Goal: Task Accomplishment & Management: Manage account settings

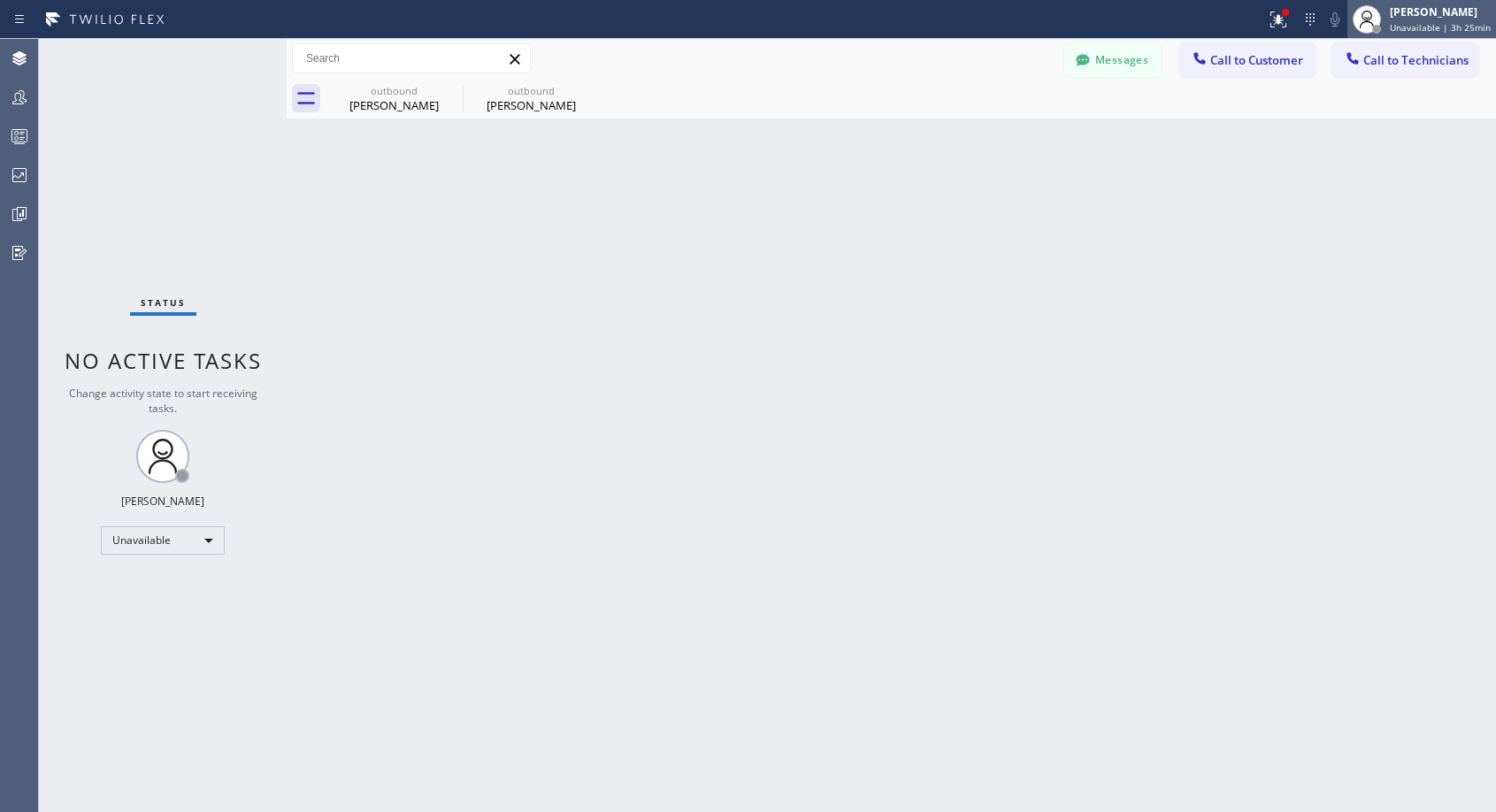
click at [1426, 31] on span "Unavailable | 3h 25min" at bounding box center [1441, 27] width 101 height 12
click at [176, 527] on div "Unavailable" at bounding box center [163, 540] width 124 height 28
click at [156, 562] on li "Offline" at bounding box center [161, 565] width 120 height 22
click at [1397, 25] on div at bounding box center [1390, 29] width 12 height 12
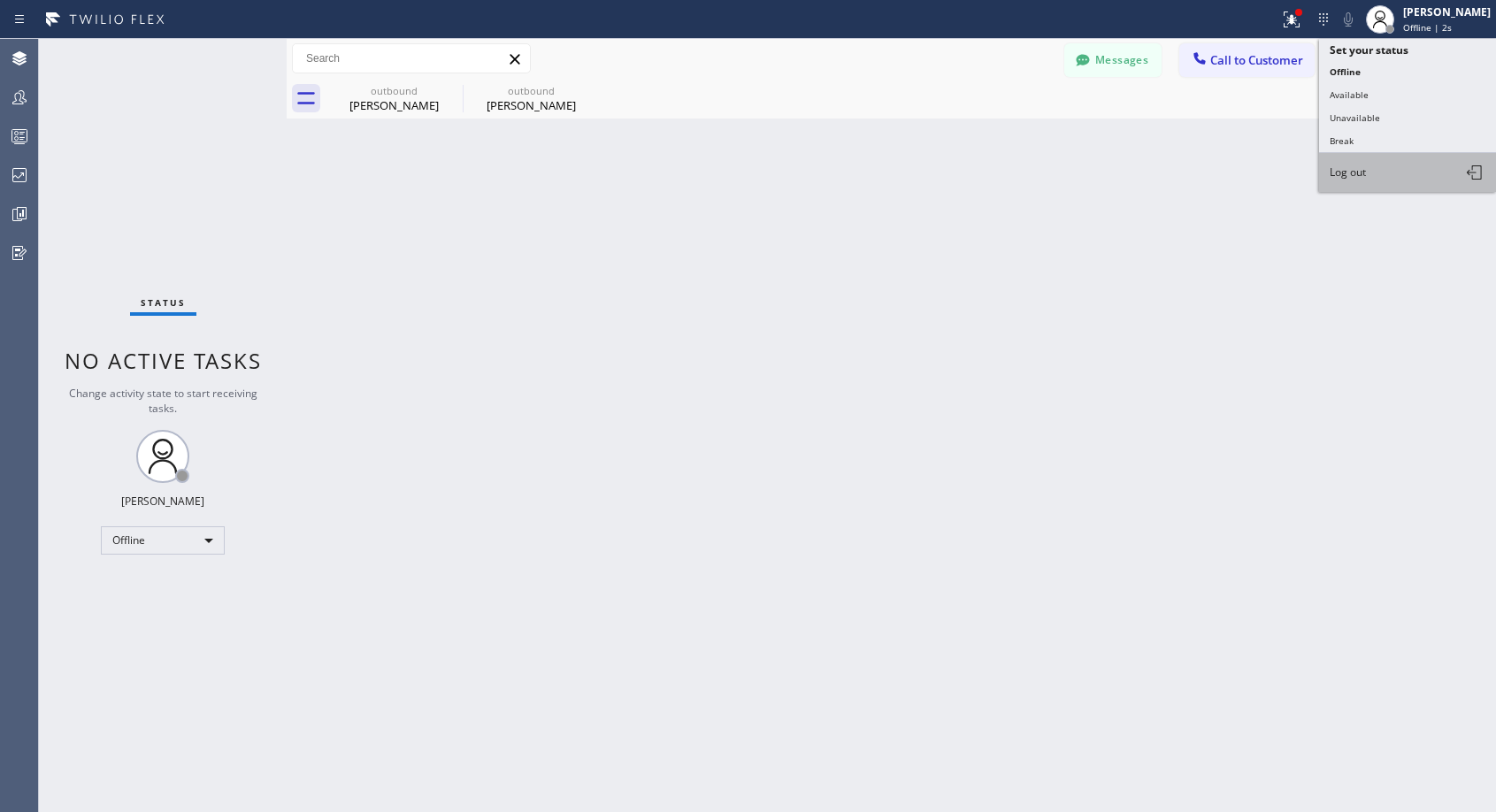
click at [1354, 172] on span "Log out" at bounding box center [1348, 172] width 37 height 15
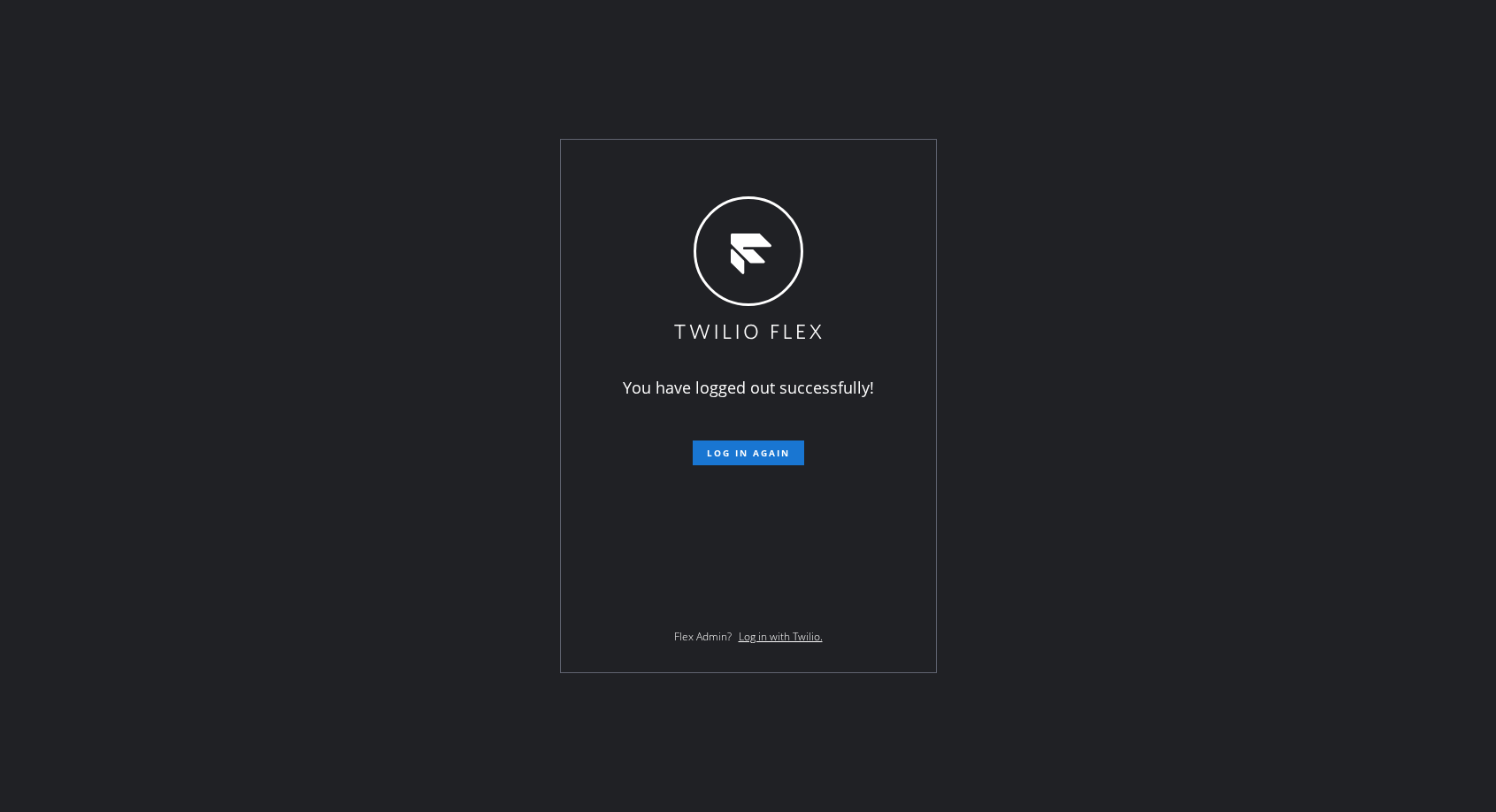
click at [498, 229] on div "You have logged out successfully! Log in again Flex Admin? Log in with Twilio." at bounding box center [748, 406] width 1496 height 812
